Goal: Task Accomplishment & Management: Use online tool/utility

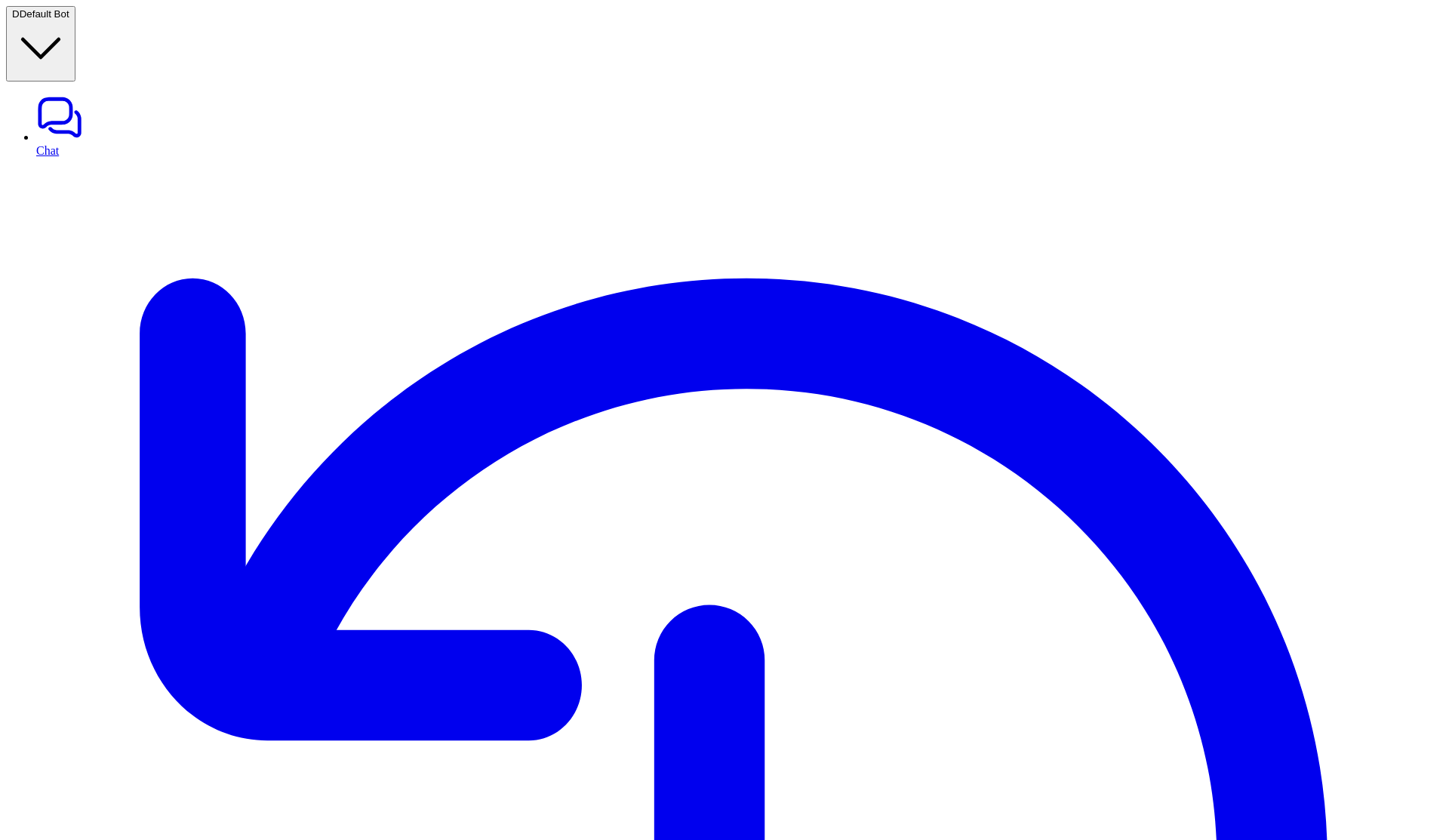
click at [69, 20] on span "Default Bot" at bounding box center [44, 14] width 50 height 11
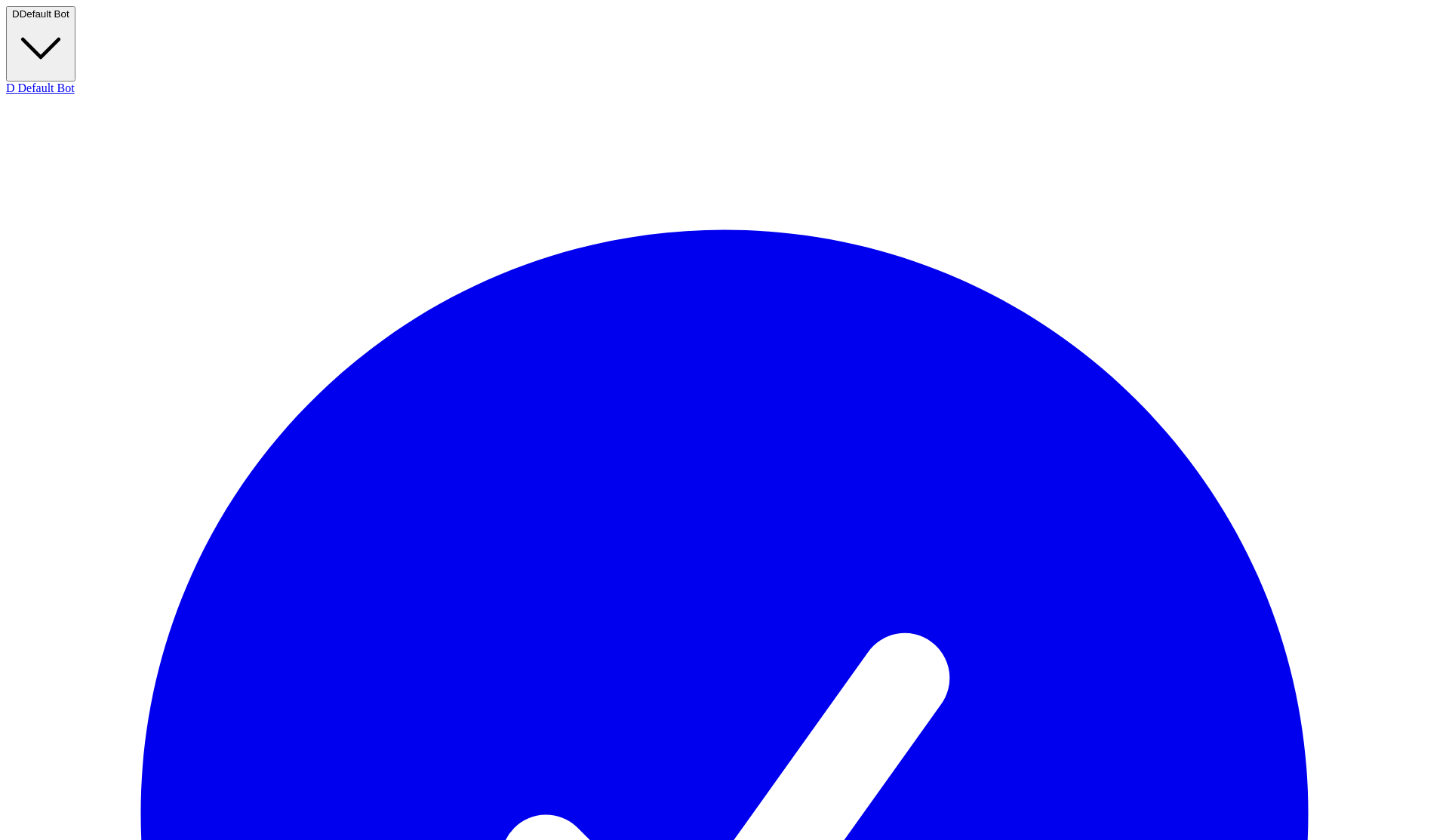
click at [69, 20] on span "Default Bot" at bounding box center [44, 14] width 50 height 11
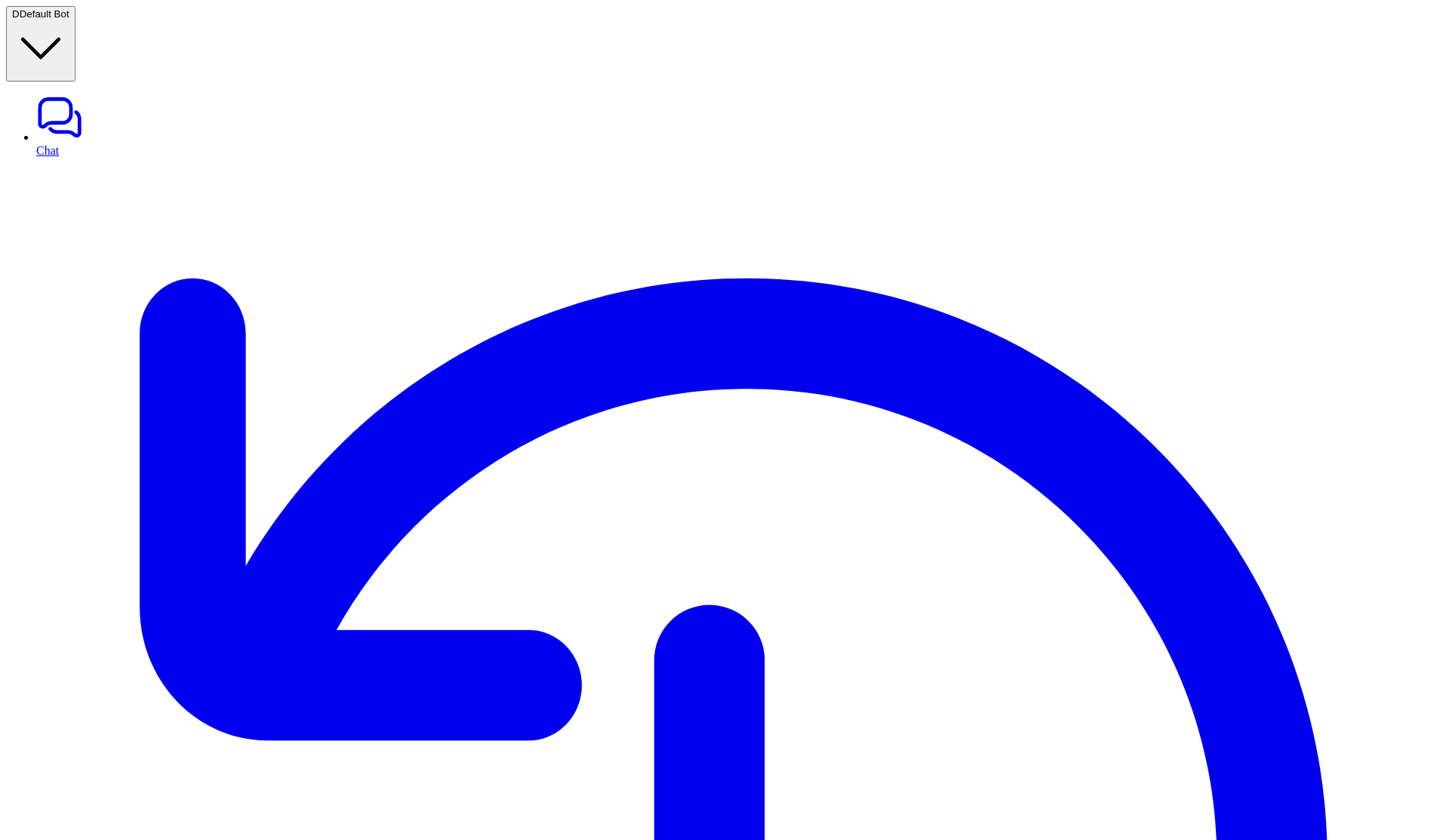
click at [69, 20] on span "Default Bot" at bounding box center [44, 14] width 50 height 11
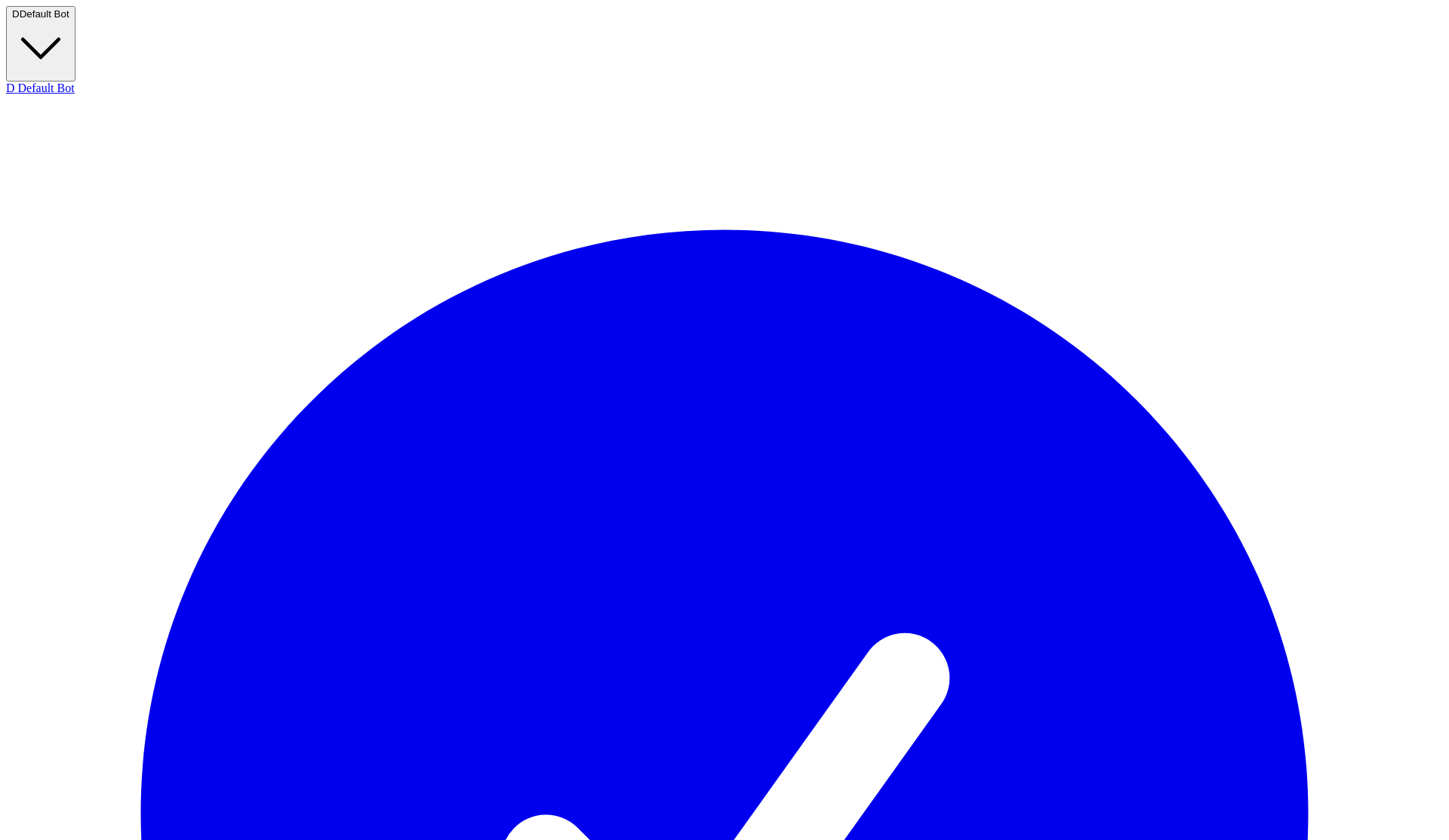
click at [69, 20] on span "Default Bot" at bounding box center [44, 14] width 50 height 11
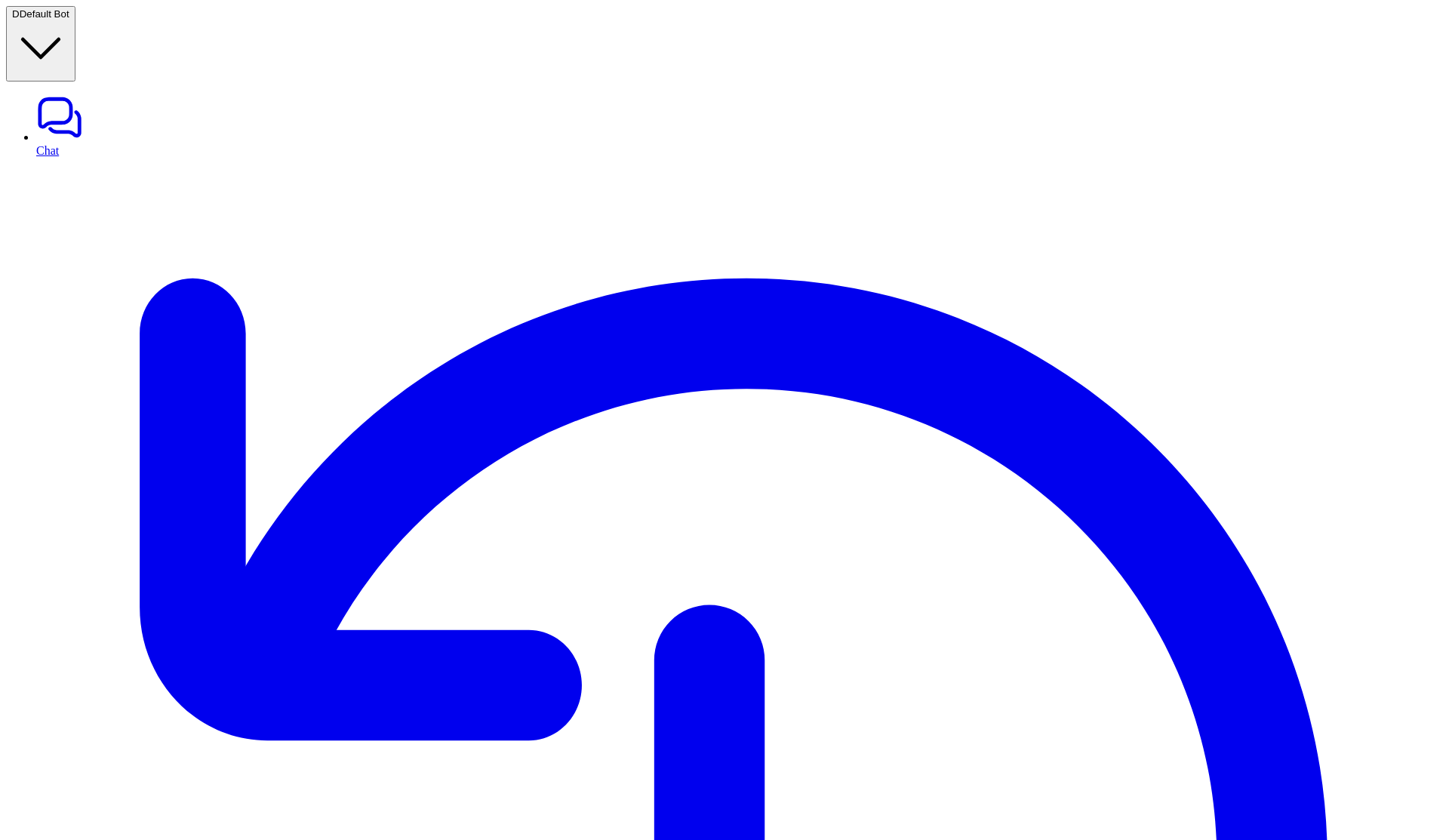
type textarea "**********"
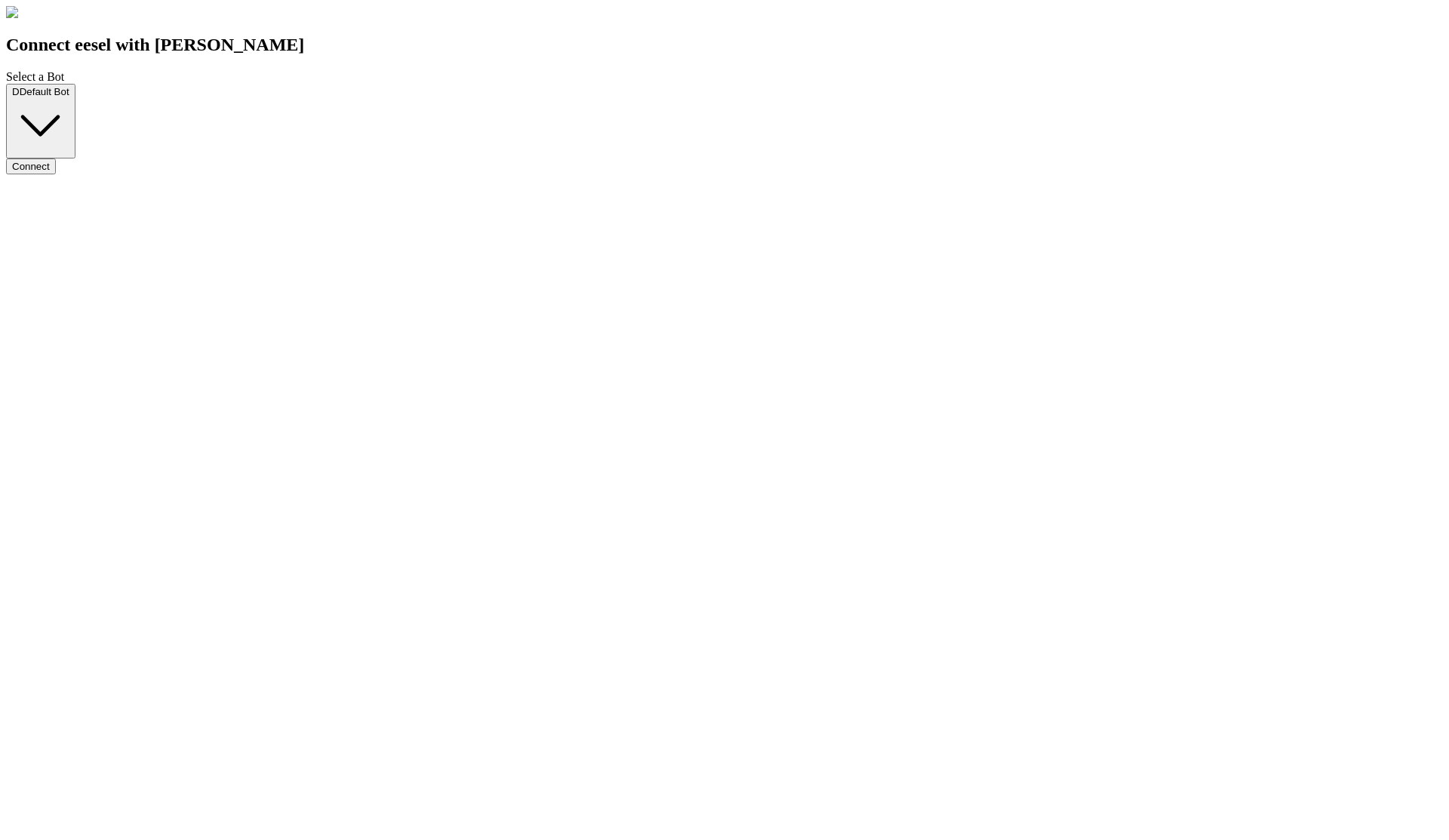
click at [56, 174] on button "Connect" at bounding box center [31, 166] width 50 height 16
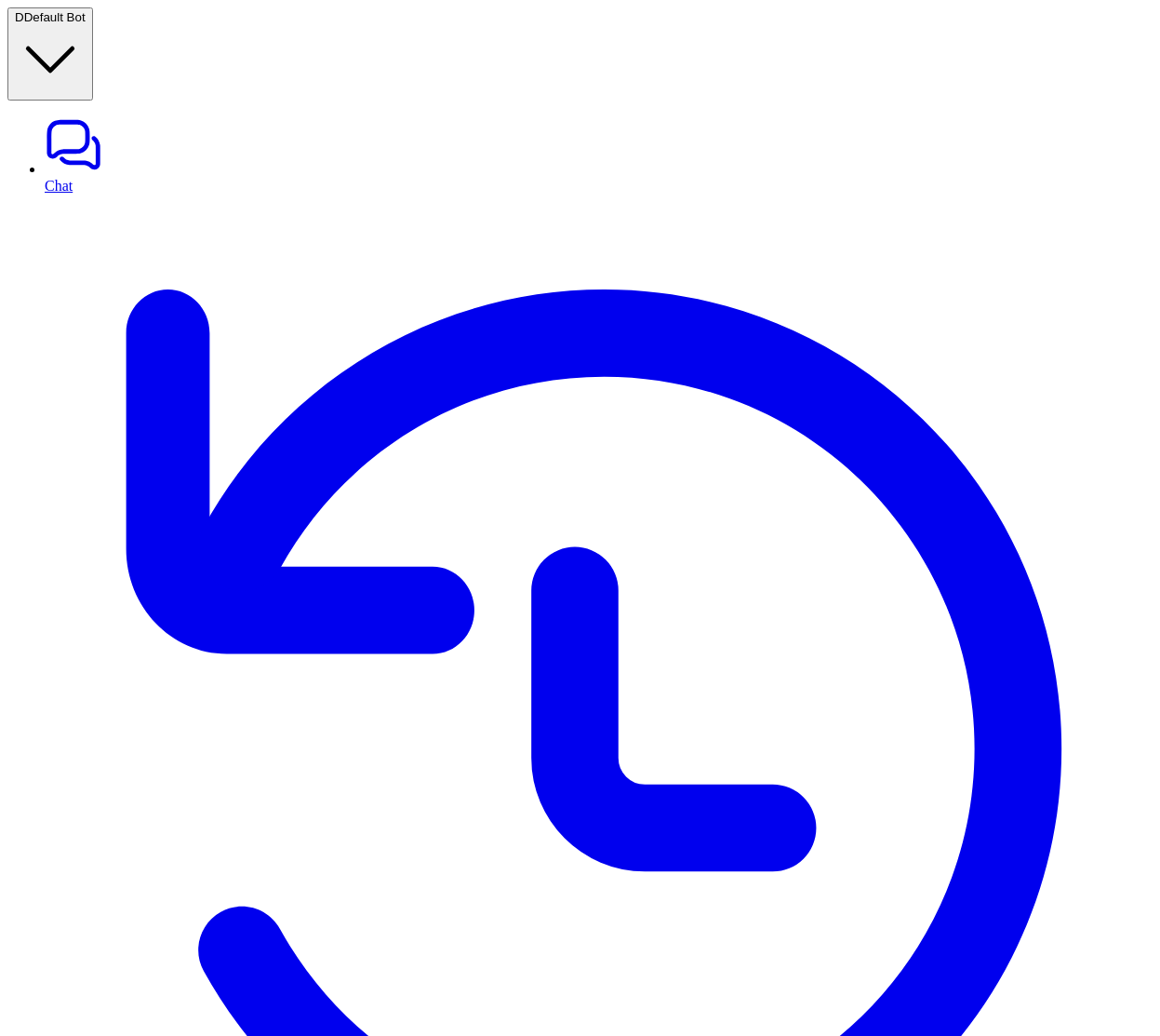
click at [77, 24] on span "Default Bot" at bounding box center [54, 17] width 61 height 14
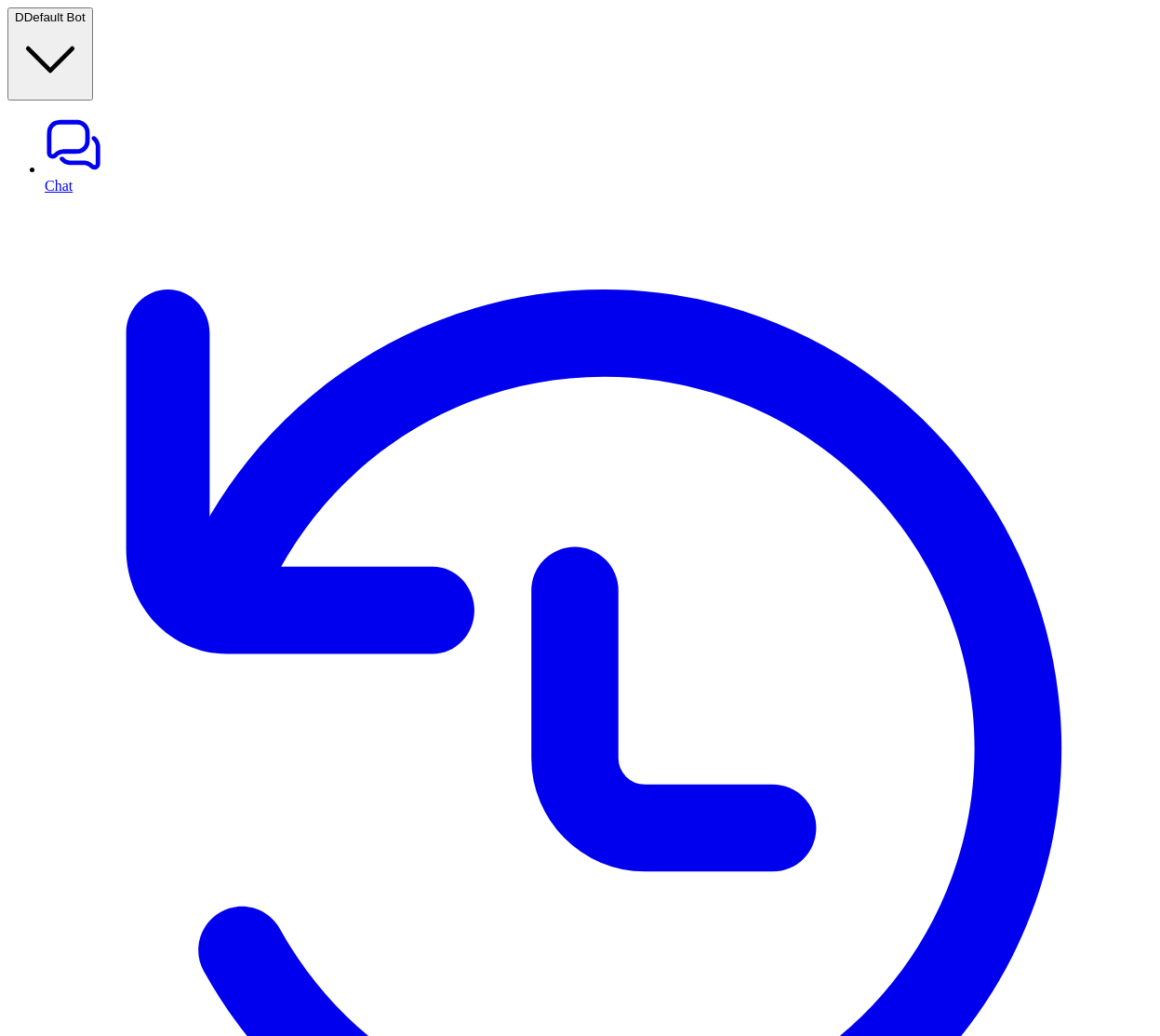
type input "*****"
drag, startPoint x: 303, startPoint y: 135, endPoint x: 606, endPoint y: 135, distance: 303.0
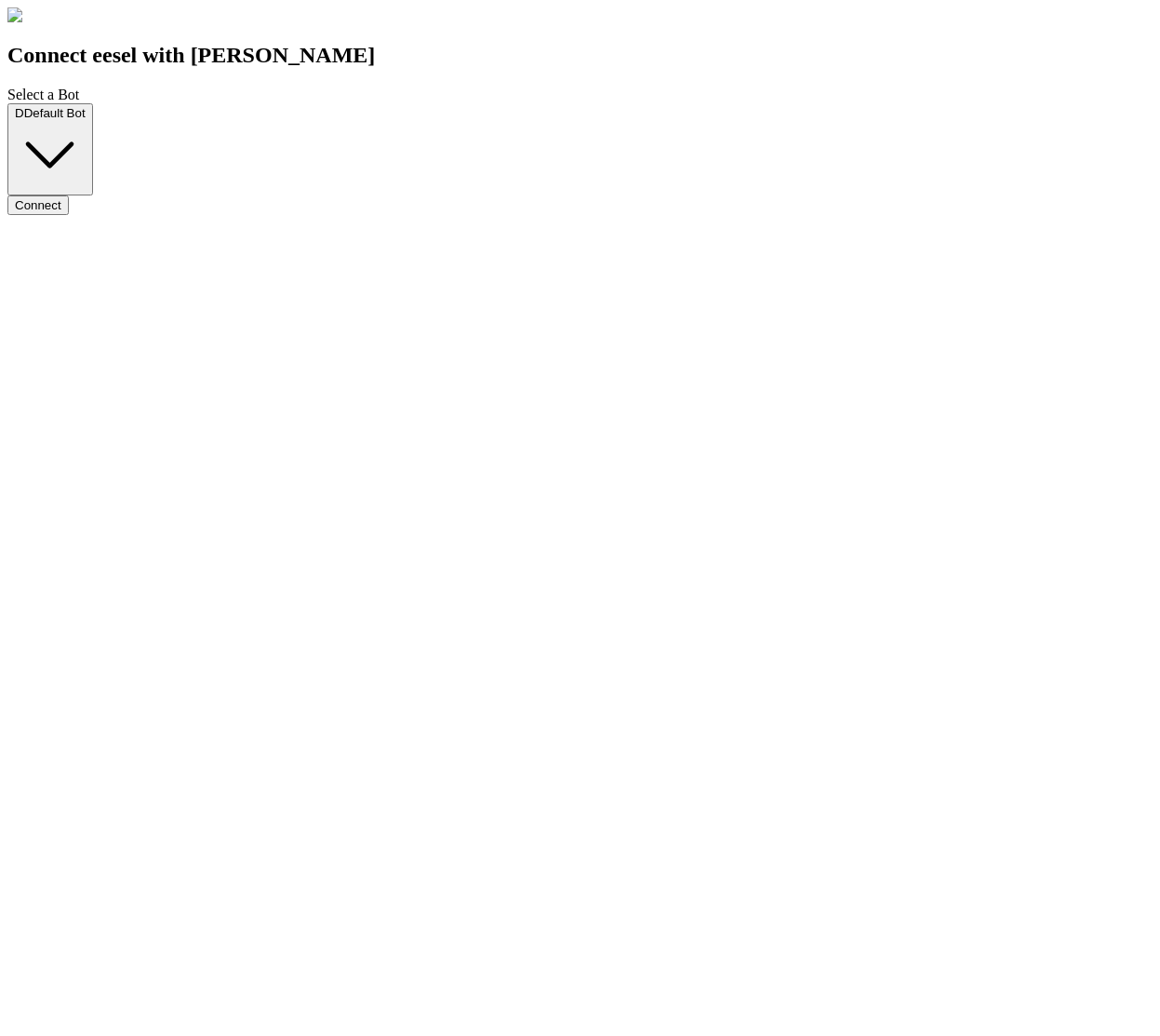
click at [85, 120] on span "Default Bot" at bounding box center [54, 113] width 61 height 14
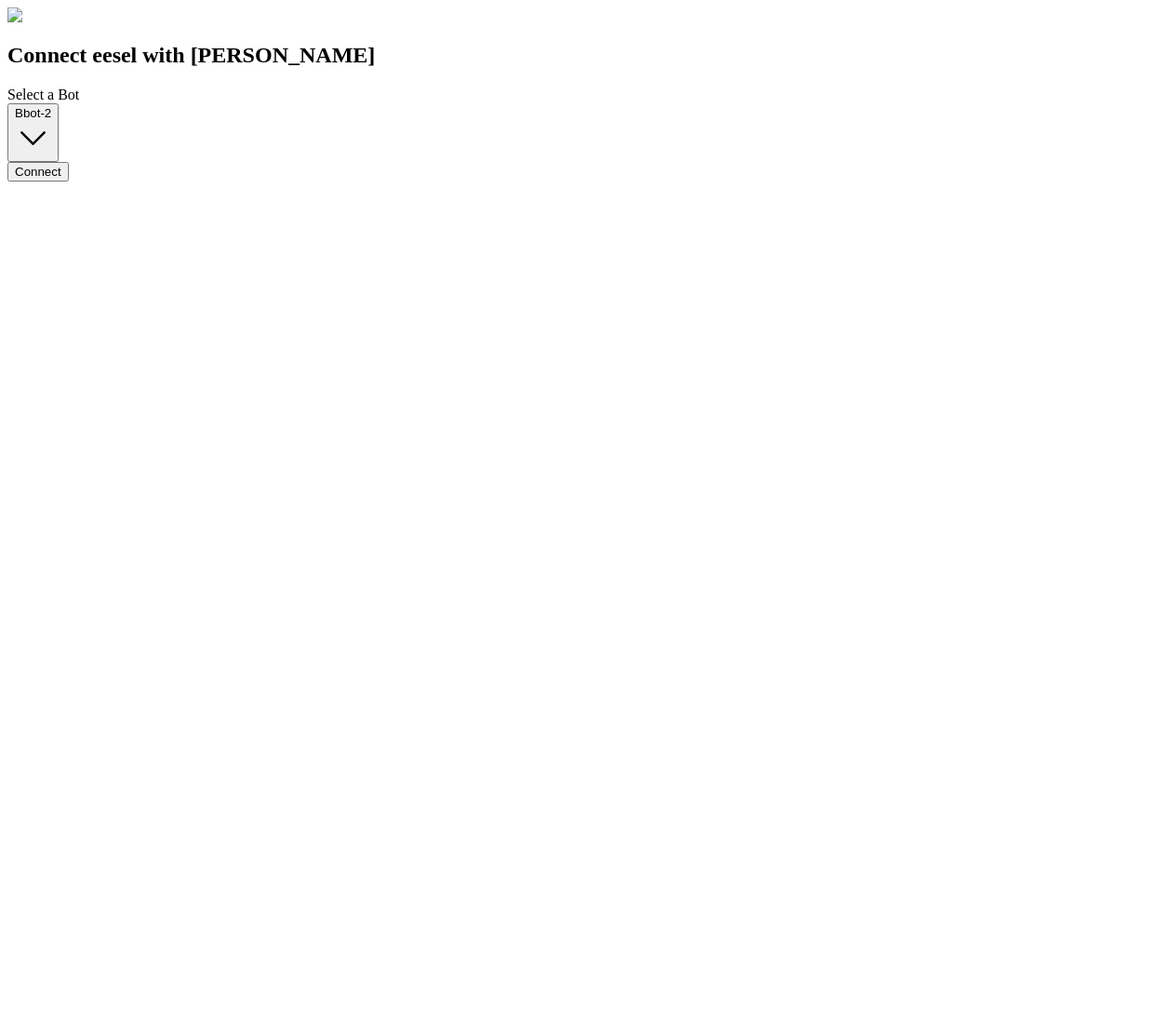
click at [69, 182] on button "Connect" at bounding box center [38, 172] width 61 height 19
